Goal: Find specific page/section: Find specific page/section

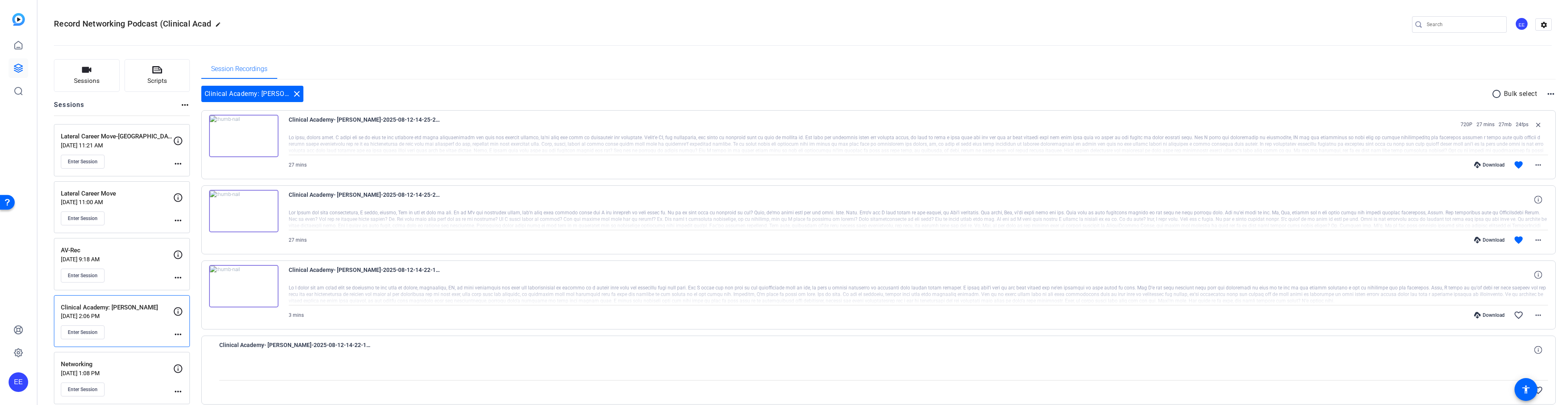
scroll to position [2, 0]
click at [1429, 22] on input "Search" at bounding box center [1463, 23] width 74 height 10
paste input "a word from our sponsor."
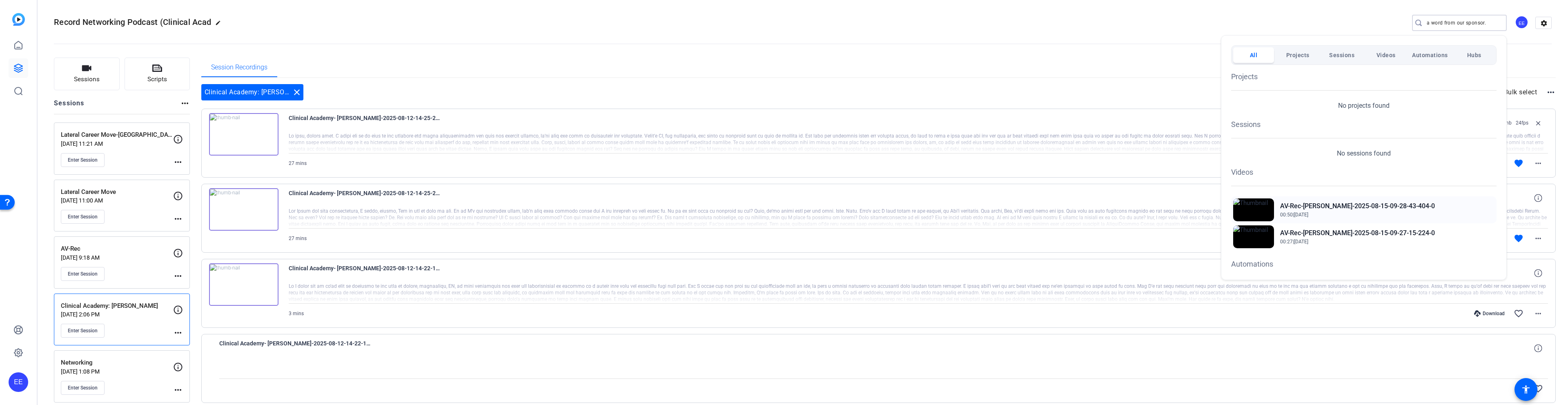
type input "a word from our sponsor."
click at [1296, 211] on span "00:50 | [DATE]" at bounding box center [1357, 215] width 155 height 7
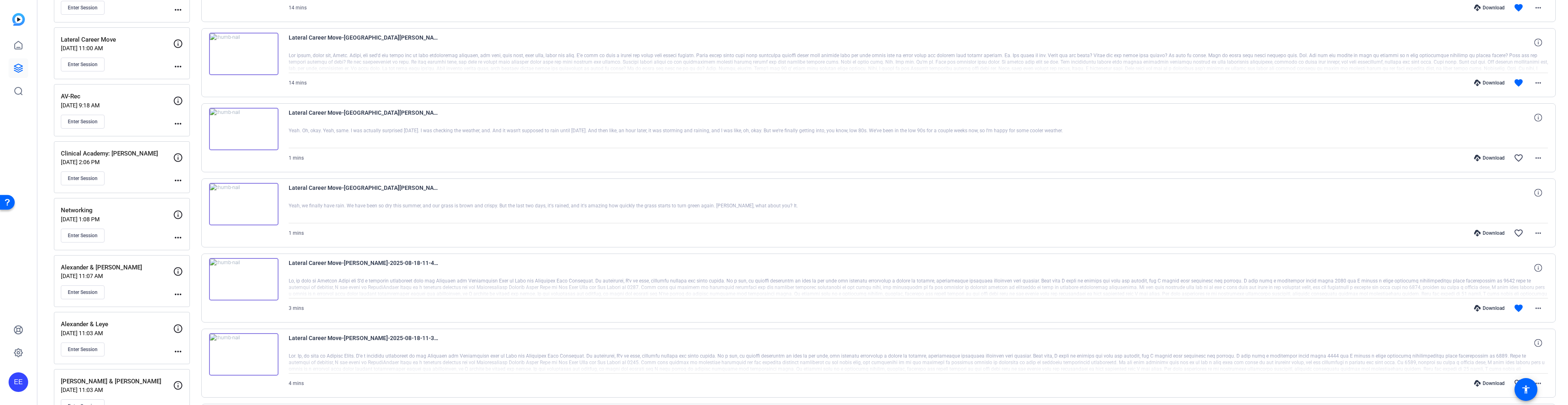
scroll to position [112, 0]
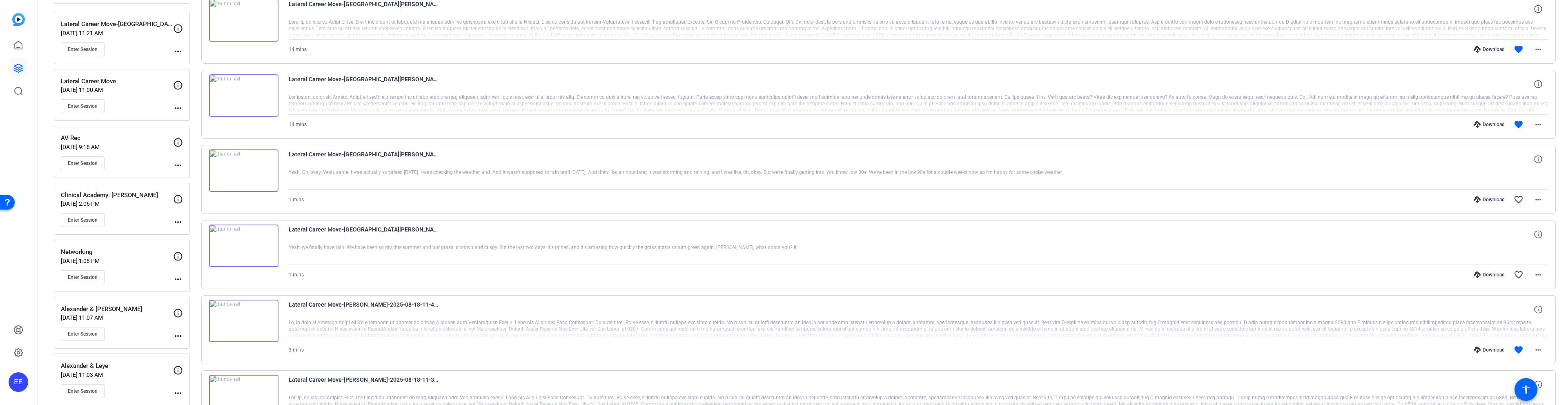
click at [152, 147] on p "[DATE] 9:18 AM" at bounding box center [117, 147] width 112 height 7
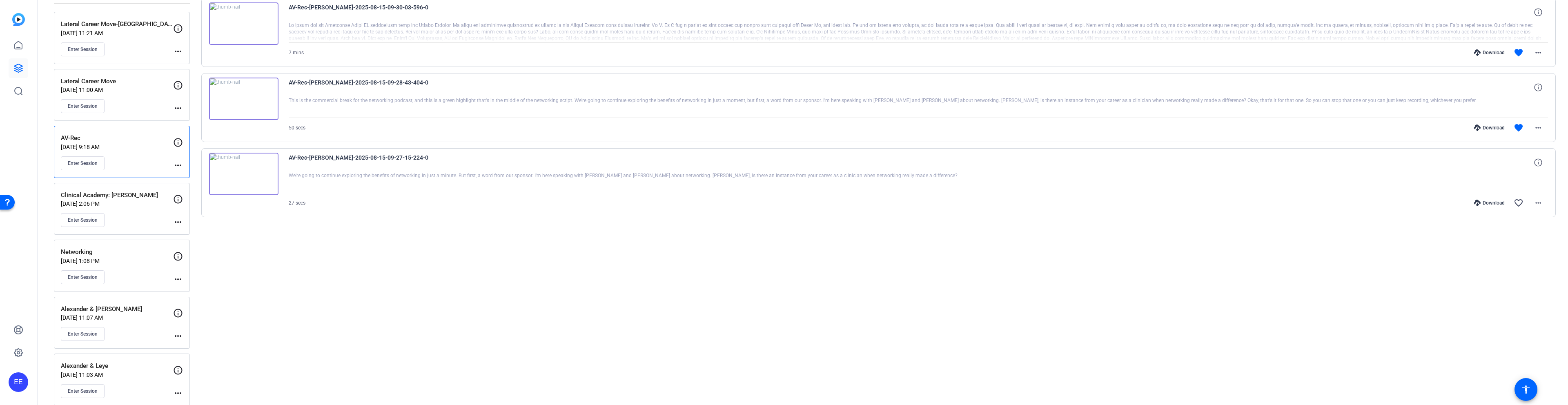
click at [239, 178] on img at bounding box center [243, 174] width 69 height 43
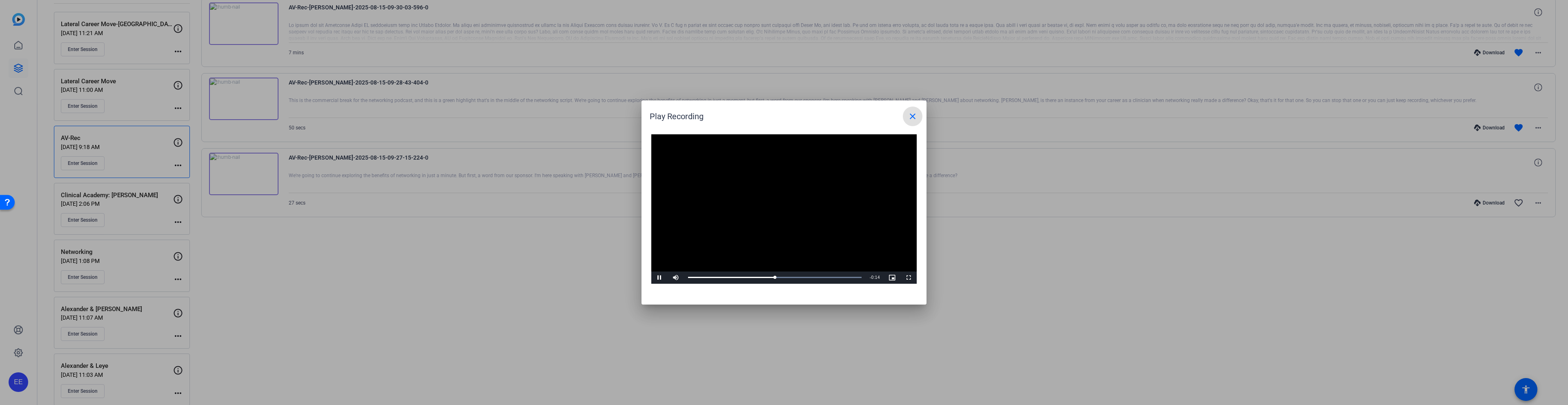
click at [914, 120] on mat-icon "close" at bounding box center [912, 116] width 10 height 10
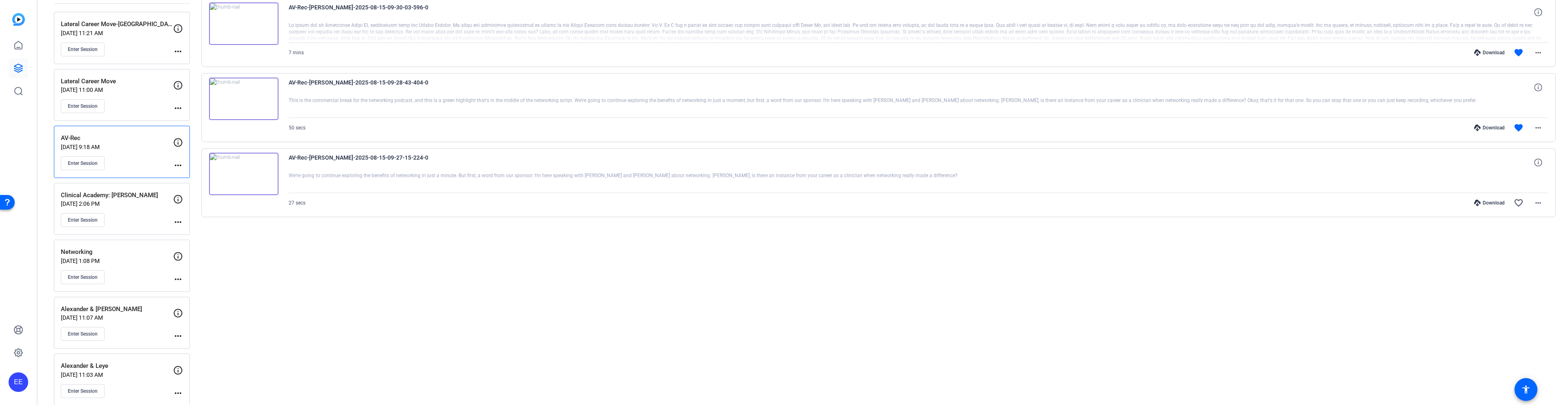
click at [247, 96] on img at bounding box center [243, 99] width 69 height 43
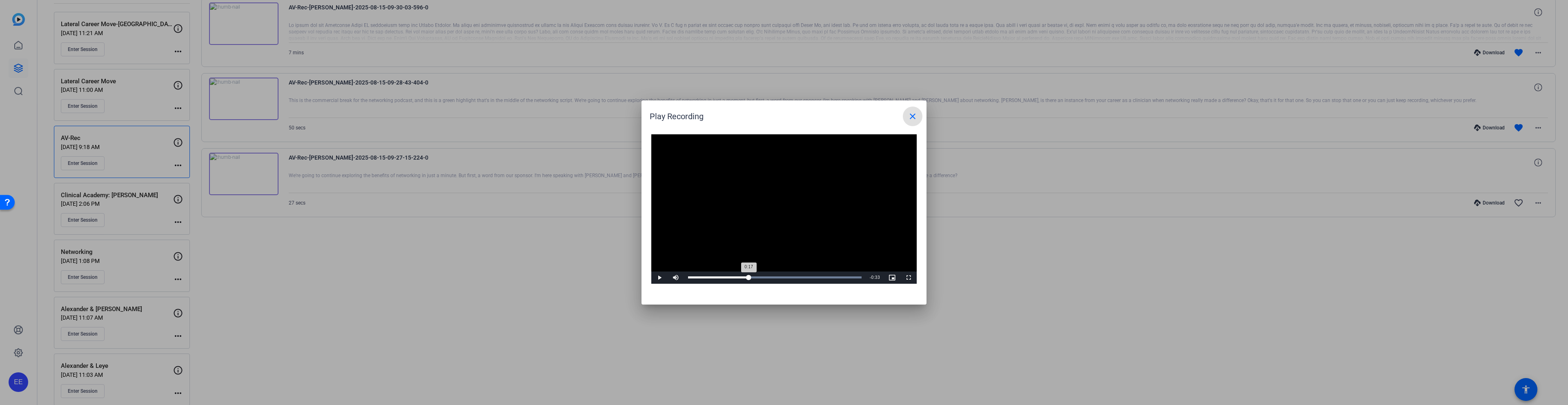
click at [749, 279] on div "Loaded : 100.00% 0:17 0:17" at bounding box center [775, 278] width 182 height 12
click at [914, 122] on span at bounding box center [912, 116] width 19 height 19
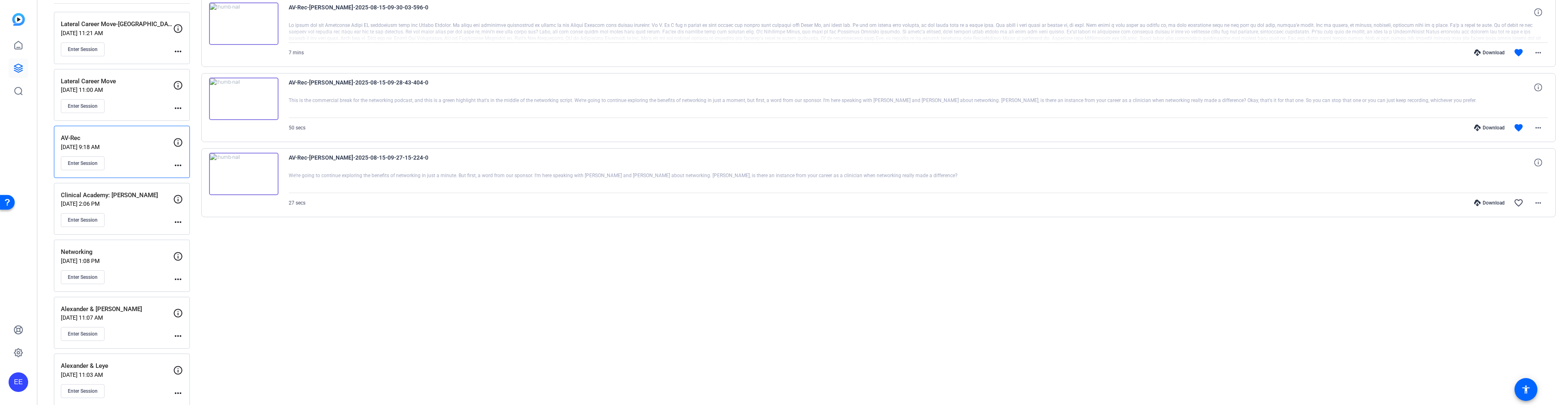
click at [249, 27] on img at bounding box center [243, 24] width 69 height 43
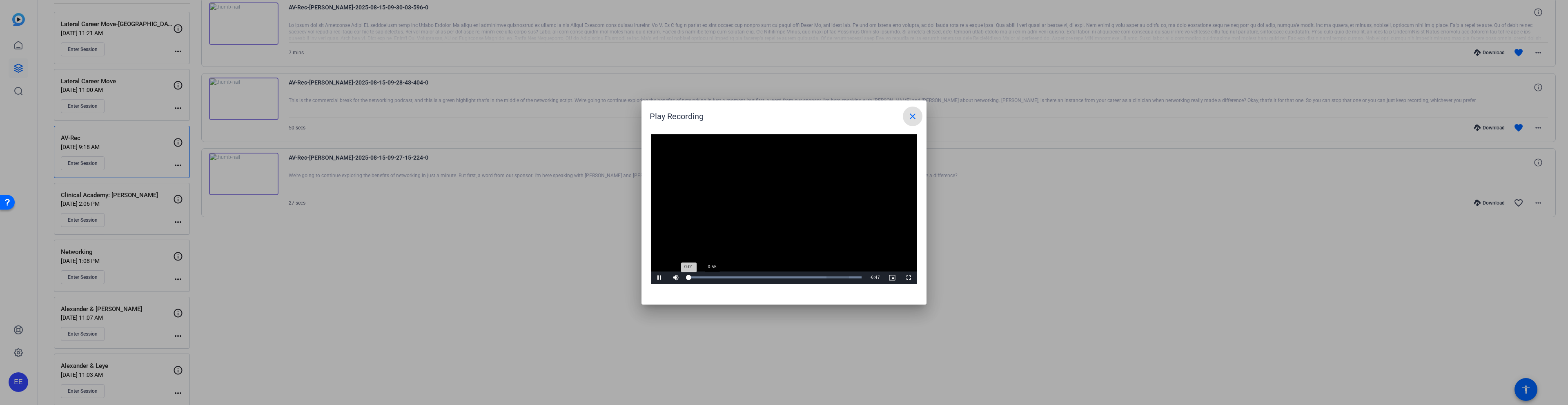
click at [712, 278] on div "Loaded : 100.00% 0:55 0:01" at bounding box center [774, 277] width 173 height 2
click at [911, 124] on span at bounding box center [912, 116] width 19 height 19
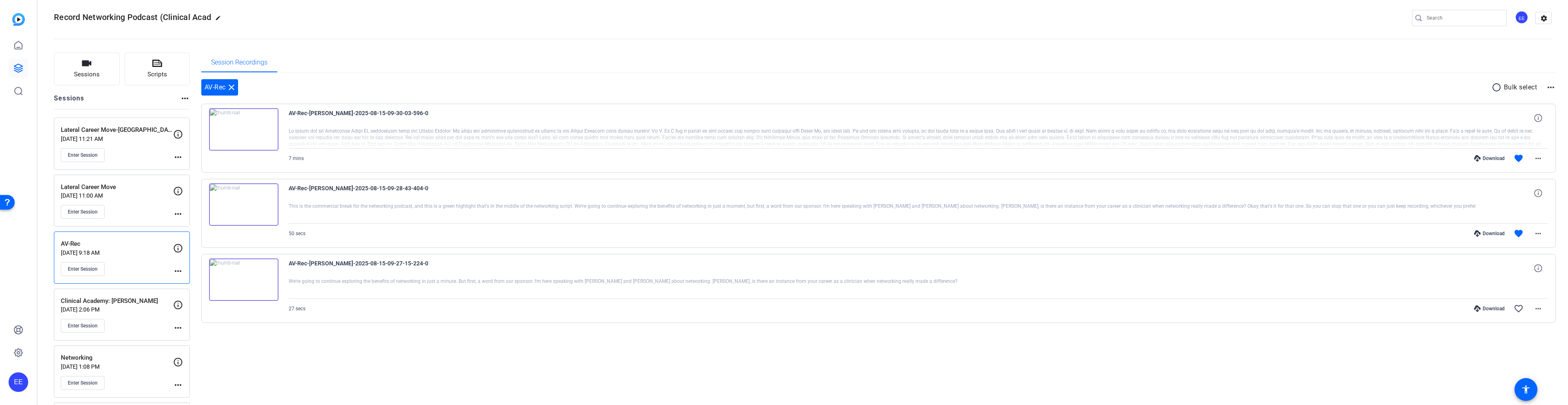
scroll to position [0, 0]
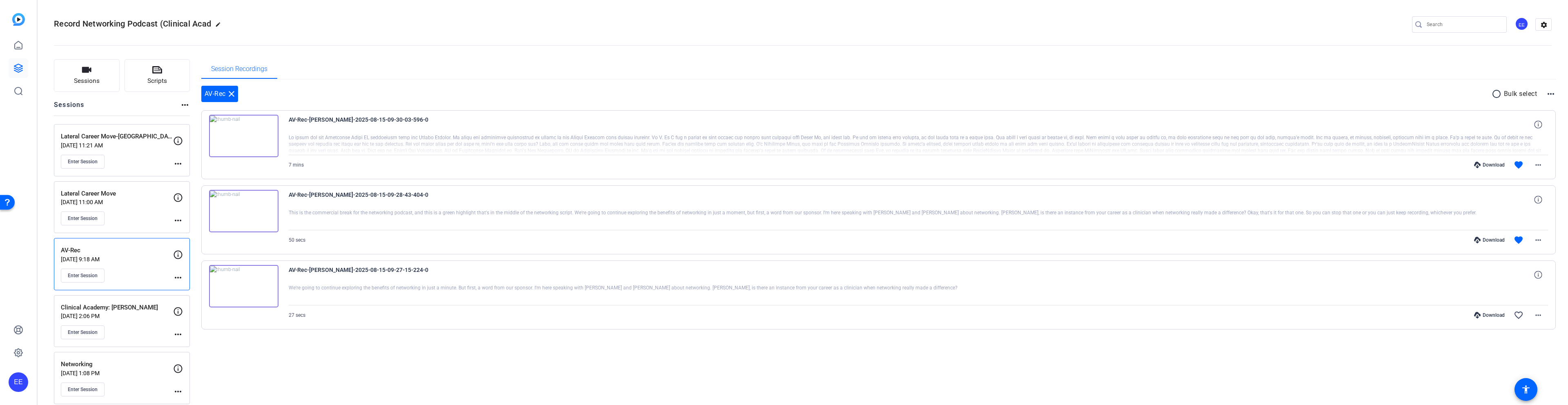
click at [1437, 30] on div at bounding box center [1463, 24] width 74 height 16
paste input "who found a way to gain skills"
click at [1438, 24] on div at bounding box center [784, 202] width 1568 height 405
drag, startPoint x: 1437, startPoint y: 24, endPoint x: 1379, endPoint y: 24, distance: 58.0
click at [1379, 24] on div "Record Networking Podcast (Clinical Acad edit who found a way to gain skills EE…" at bounding box center [803, 24] width 1498 height 12
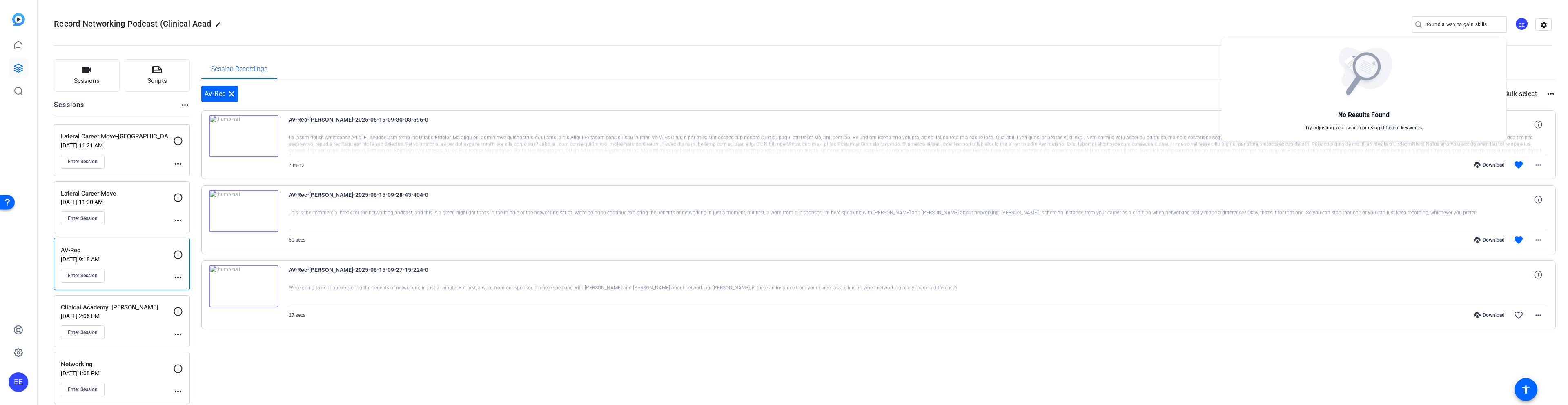
click at [1446, 26] on div at bounding box center [784, 202] width 1568 height 405
drag, startPoint x: 1441, startPoint y: 26, endPoint x: 1503, endPoint y: 28, distance: 62.0
click at [1503, 29] on div "found a way to gain skills" at bounding box center [1460, 24] width 95 height 16
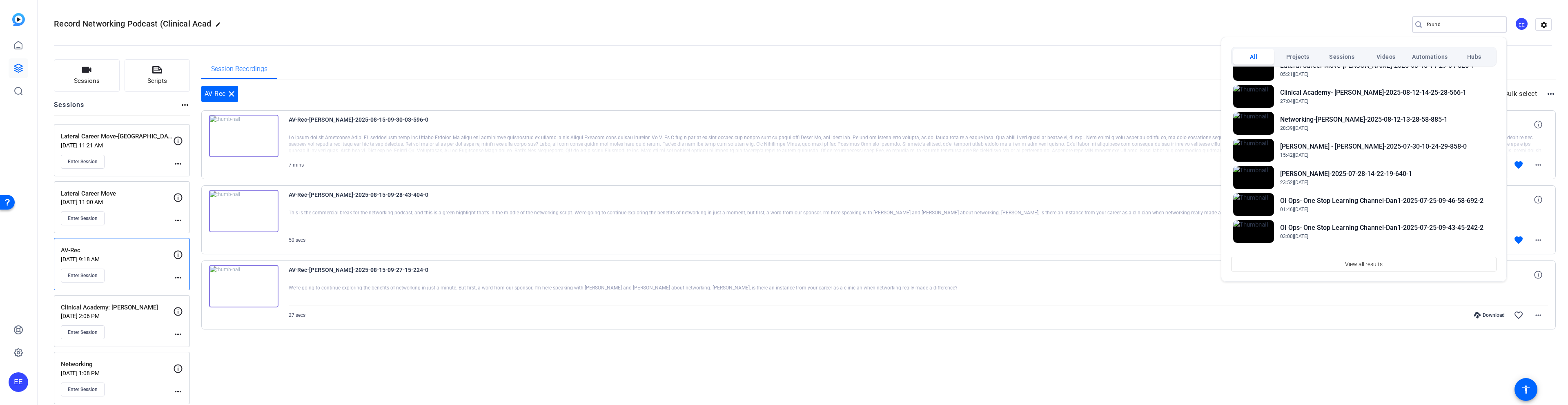
scroll to position [324, 0]
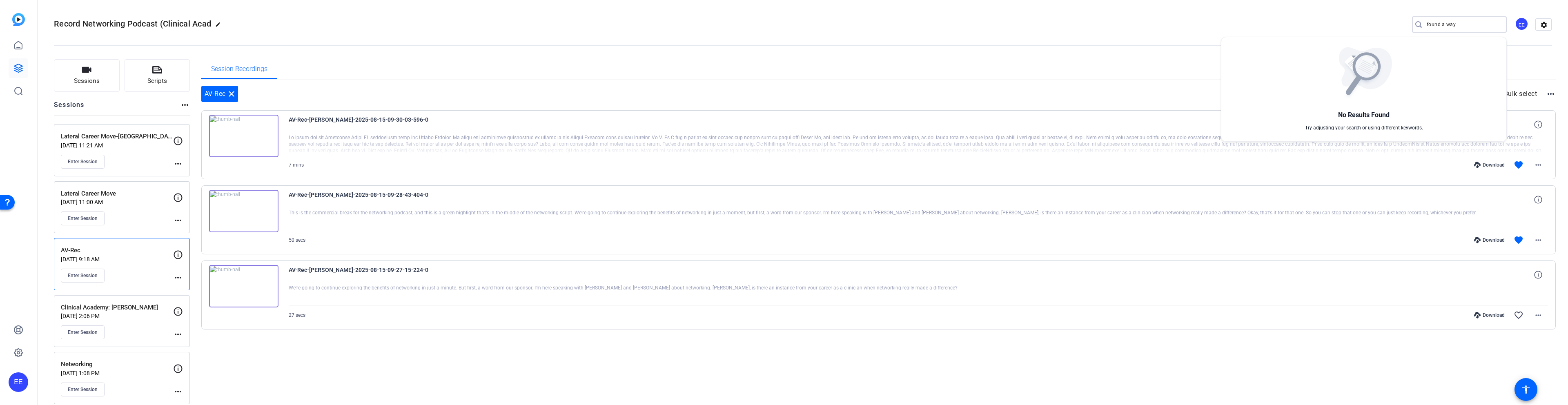
click at [1463, 24] on div at bounding box center [784, 202] width 1568 height 405
drag, startPoint x: 1462, startPoint y: 25, endPoint x: 1415, endPoint y: 22, distance: 47.1
click at [1415, 22] on div "found a way" at bounding box center [1456, 24] width 88 height 16
paste input "to gain skills"
click at [1432, 24] on div at bounding box center [784, 202] width 1568 height 405
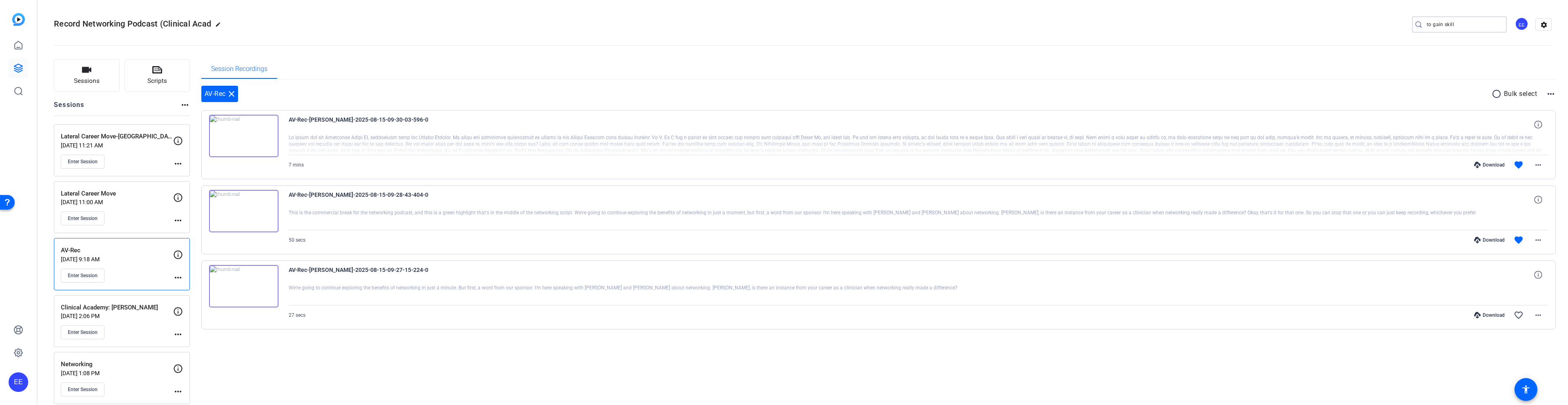
click at [1432, 26] on input "to gain skill" at bounding box center [1463, 24] width 74 height 10
type input "gain skill"
drag, startPoint x: 1457, startPoint y: 26, endPoint x: 1428, endPoint y: 24, distance: 29.1
click at [1428, 24] on div at bounding box center [784, 202] width 1568 height 405
click at [1428, 24] on input "gain skill" at bounding box center [1463, 24] width 74 height 10
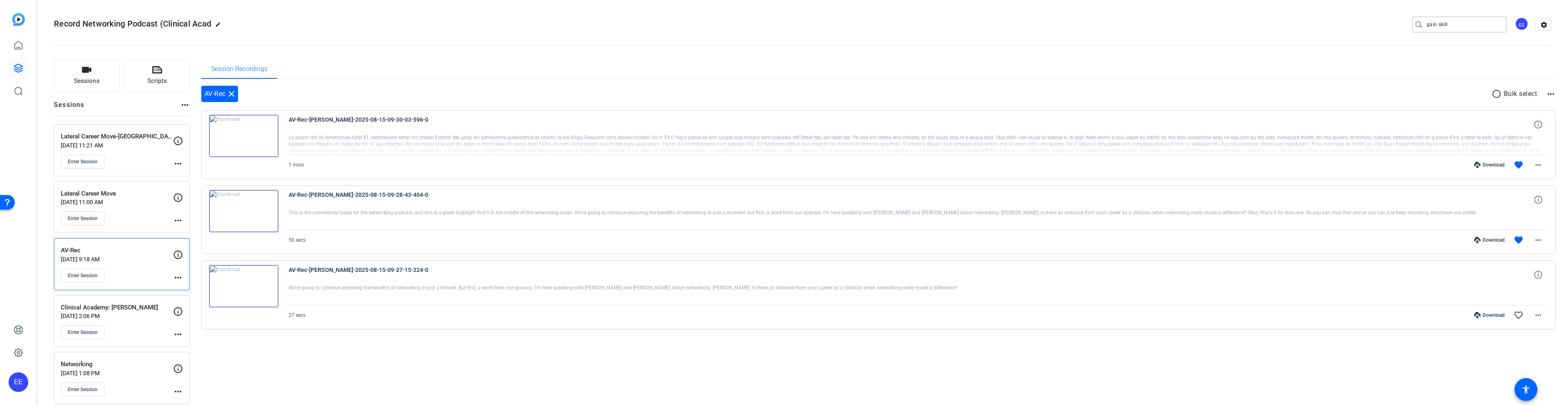
click at [1432, 24] on input "gain skill" at bounding box center [1463, 24] width 74 height 10
click at [1433, 24] on input "gain skill" at bounding box center [1463, 24] width 74 height 10
click at [1432, 24] on input "gain skill" at bounding box center [1463, 24] width 74 height 10
